Goal: Go to known website: Go to known website

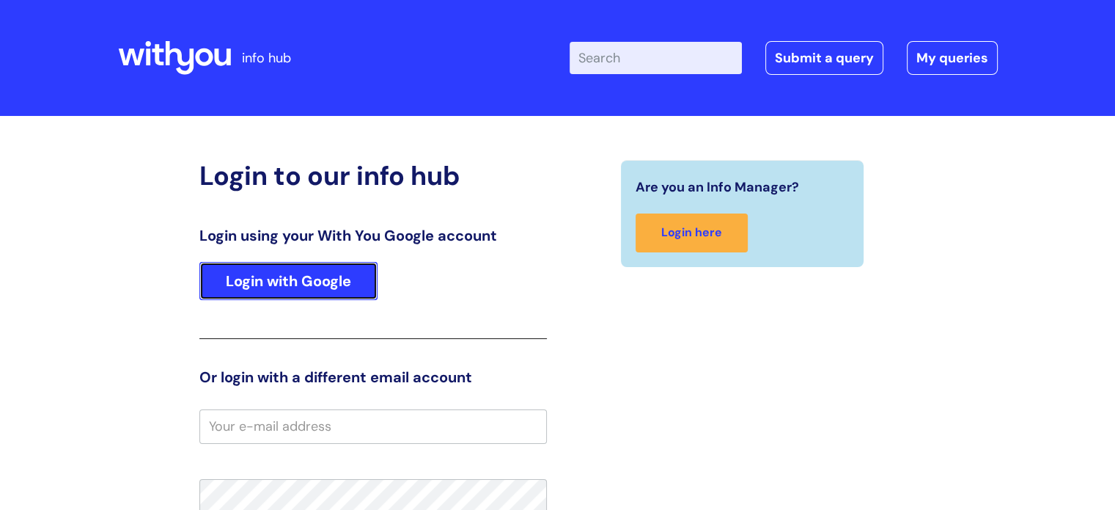
click at [252, 278] on link "Login with Google" at bounding box center [288, 281] width 178 height 38
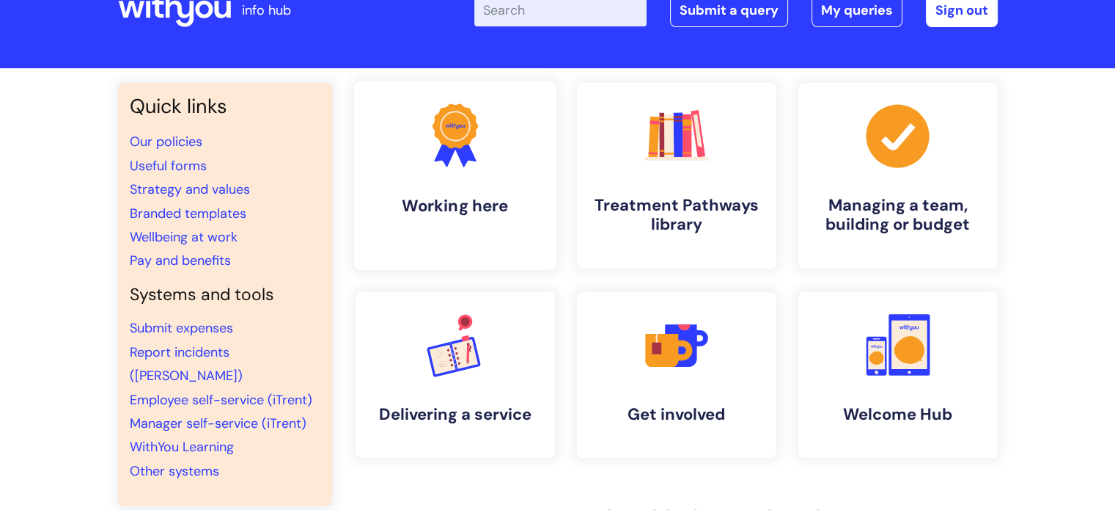
scroll to position [73, 0]
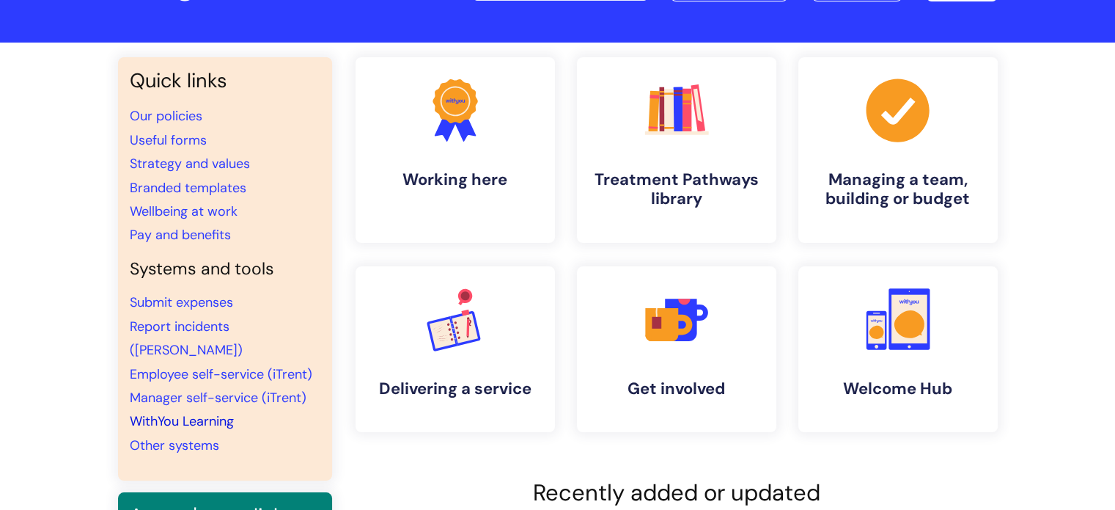
click at [178, 412] on link "WithYou Learning" at bounding box center [182, 421] width 104 height 18
